Goal: Navigation & Orientation: Find specific page/section

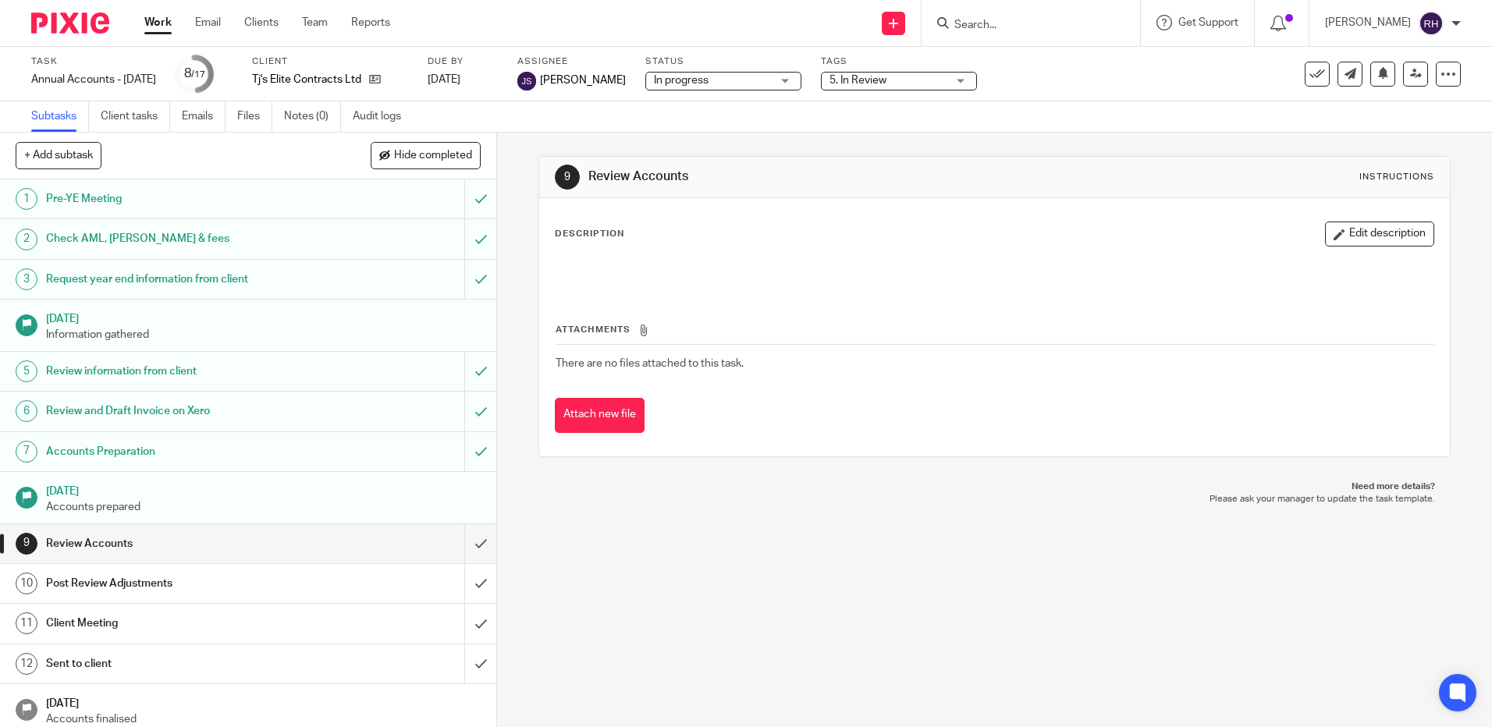
drag, startPoint x: 83, startPoint y: 28, endPoint x: 108, endPoint y: 24, distance: 25.3
click at [83, 27] on img at bounding box center [70, 22] width 78 height 21
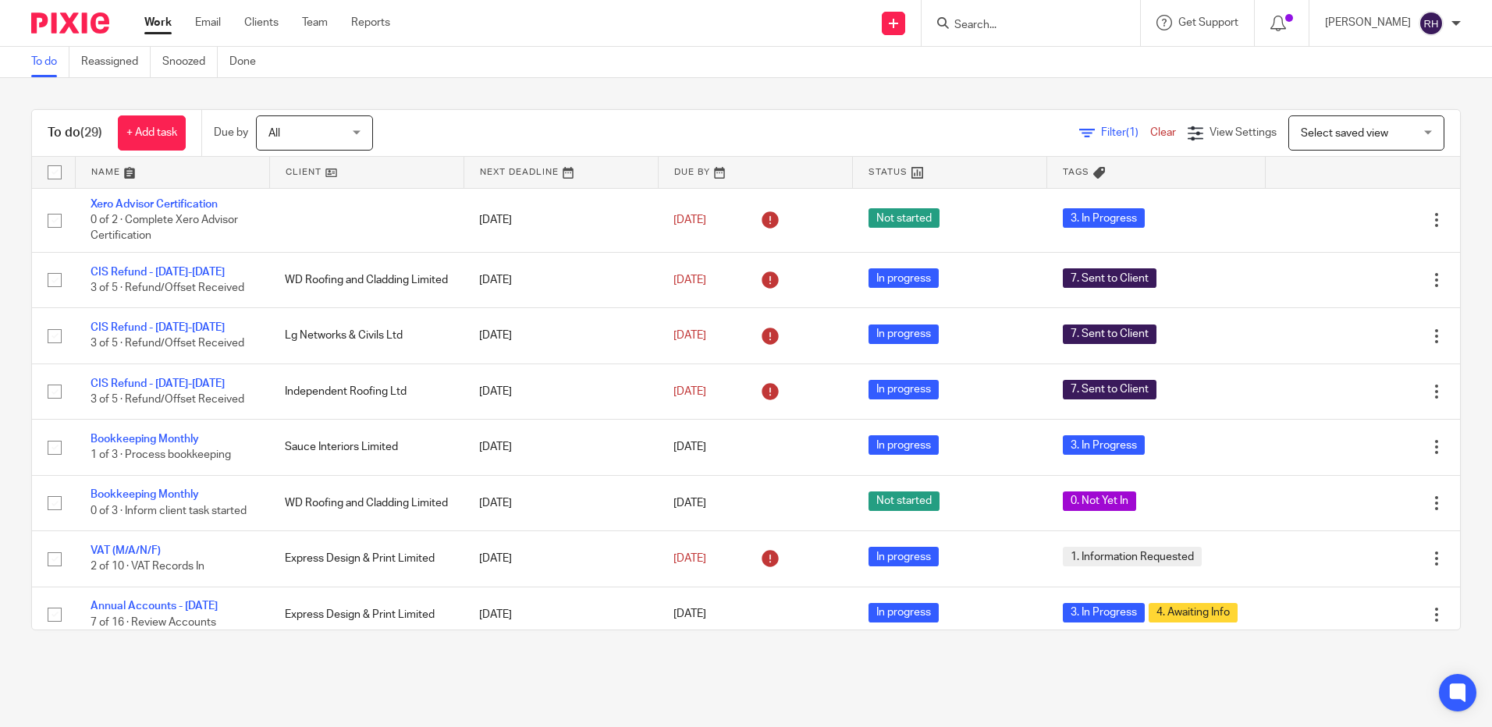
click at [981, 26] on input "Search" at bounding box center [1023, 26] width 140 height 14
type input "Tantastic Stafford"
click button "submit" at bounding box center [0, 0] width 0 height 0
click at [1011, 51] on link at bounding box center [1054, 60] width 209 height 23
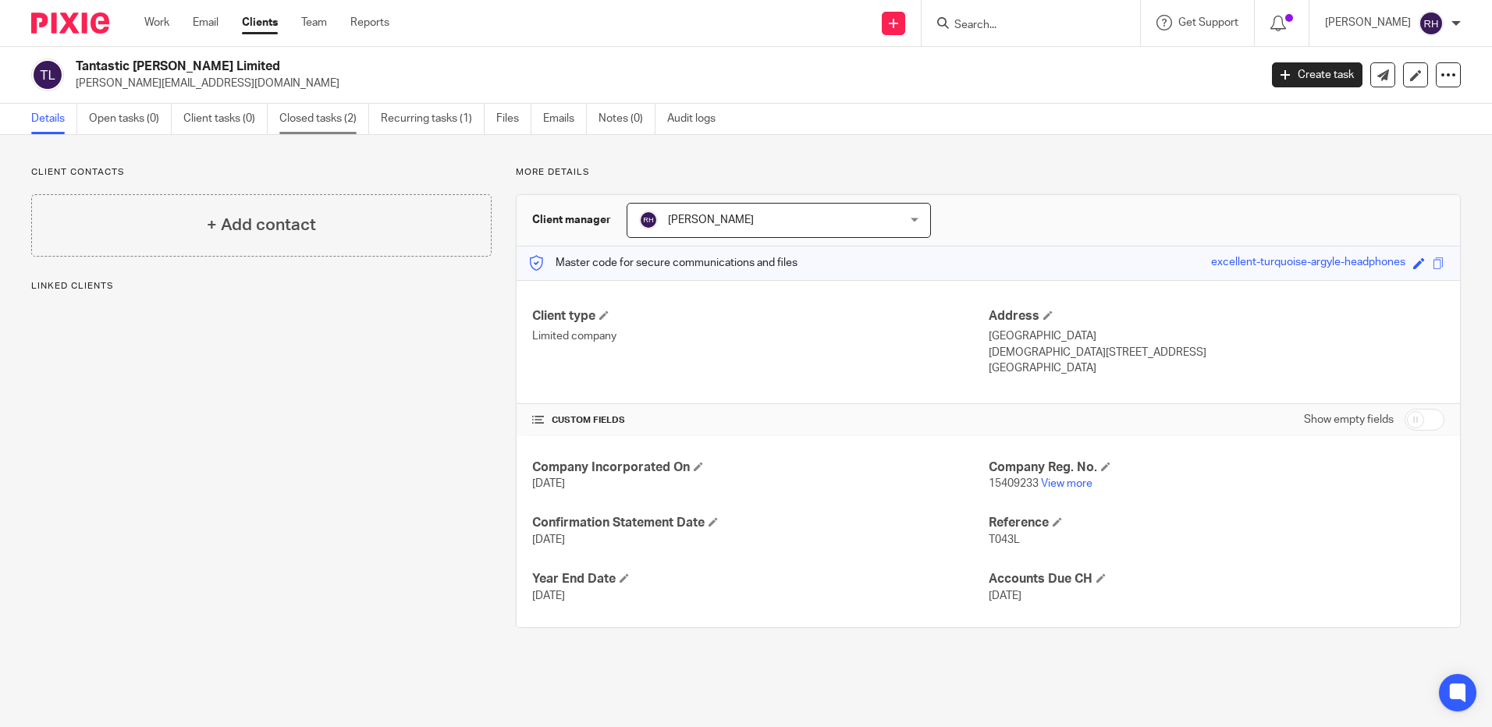
click at [312, 123] on link "Closed tasks (2)" at bounding box center [324, 119] width 90 height 30
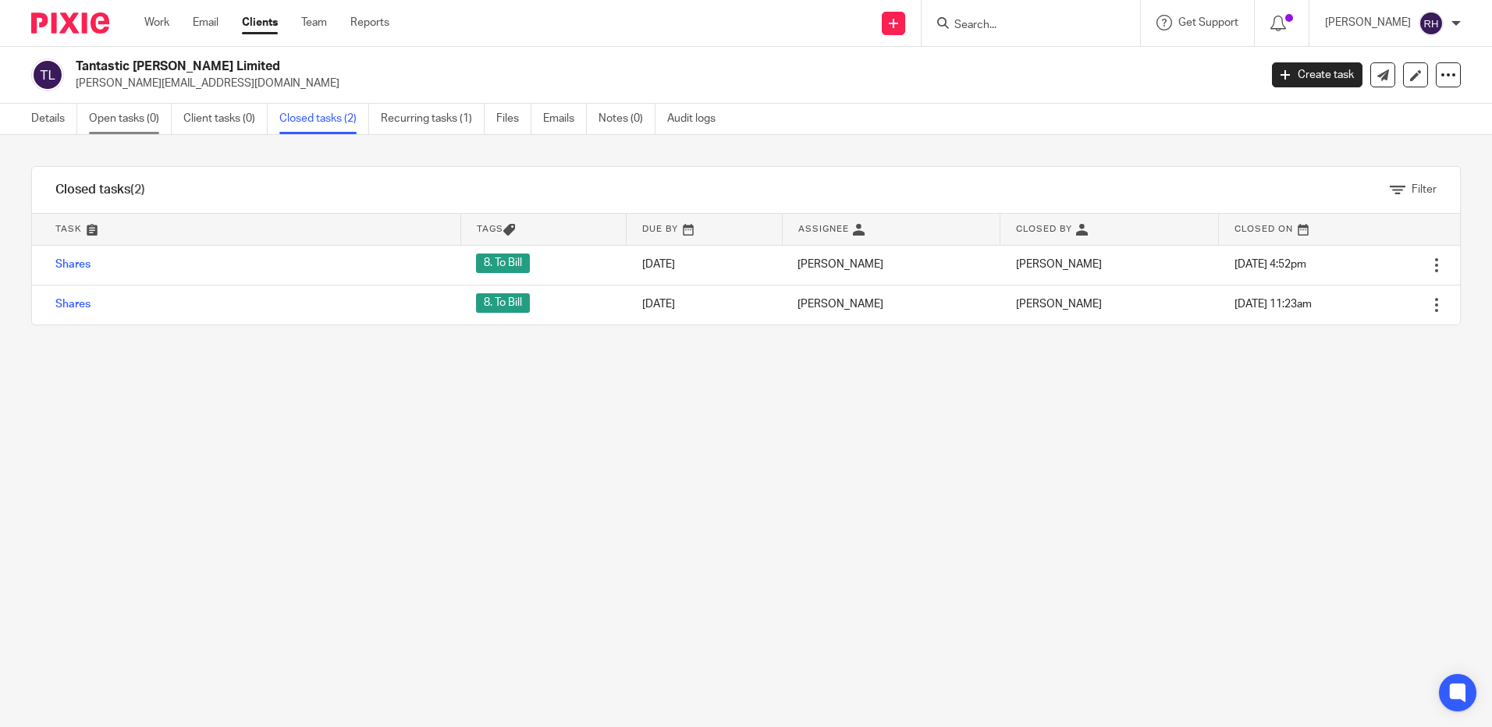
click at [103, 121] on link "Open tasks (0)" at bounding box center [130, 119] width 83 height 30
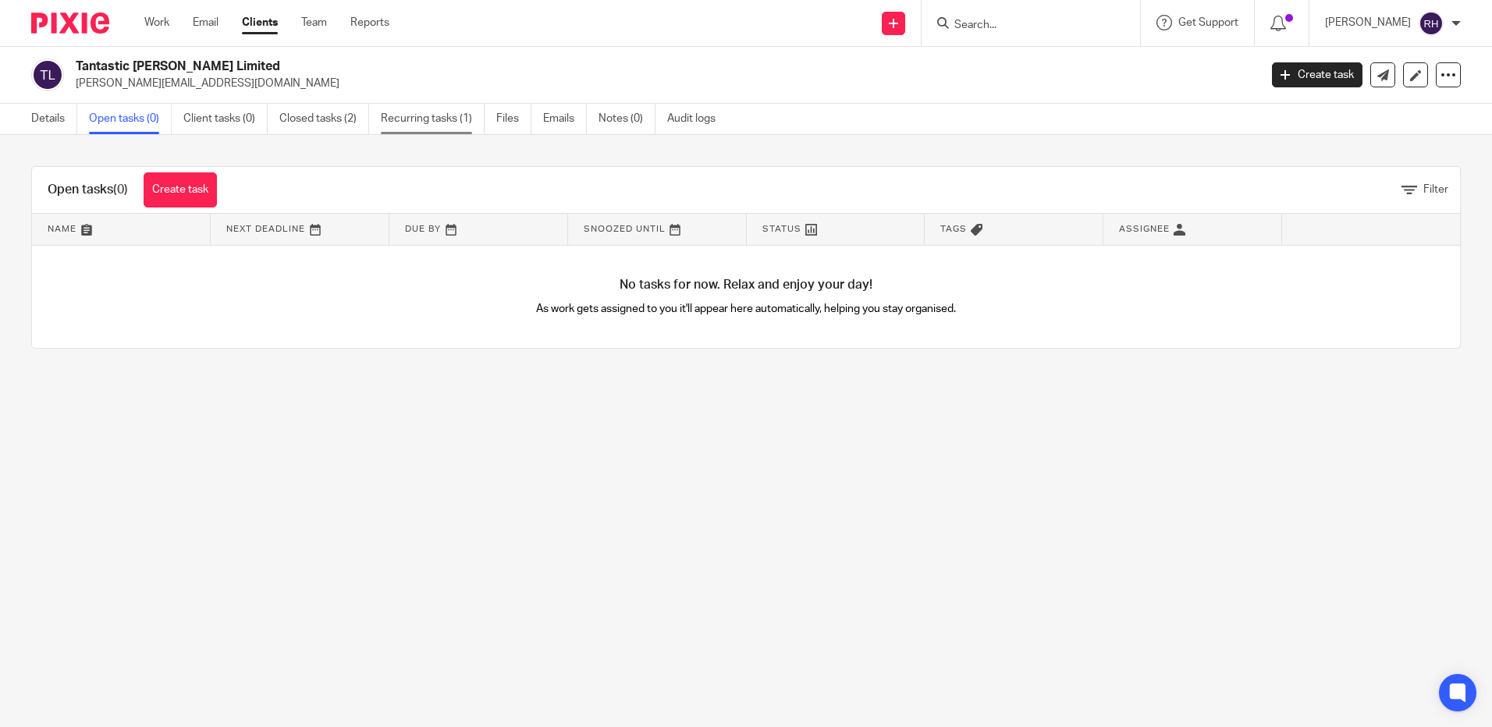
click at [416, 118] on link "Recurring tasks (1)" at bounding box center [433, 119] width 104 height 30
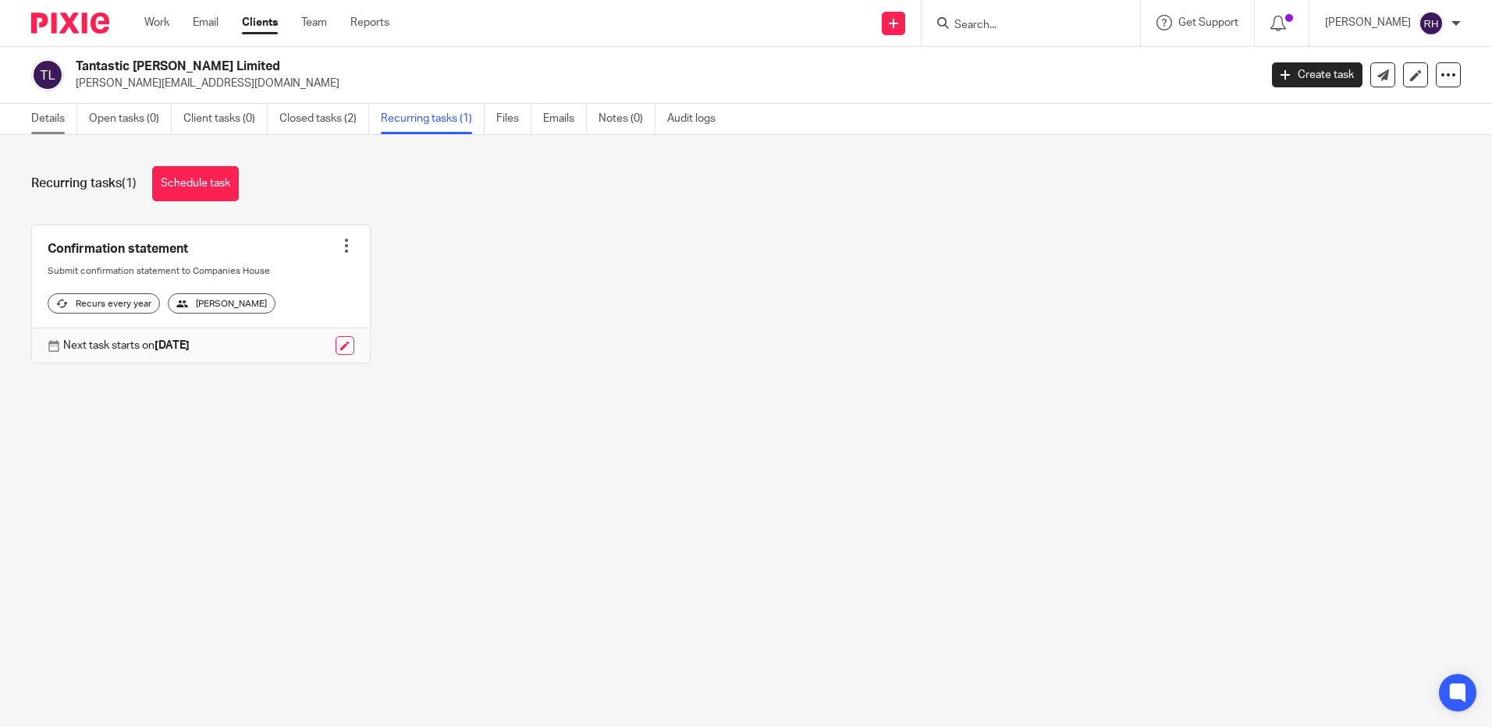
click at [50, 115] on link "Details" at bounding box center [54, 119] width 46 height 30
